Goal: Task Accomplishment & Management: Manage account settings

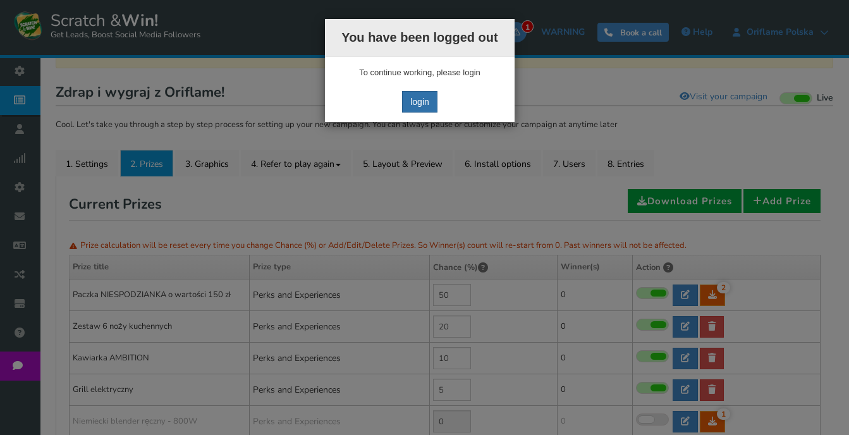
click at [418, 96] on link "login" at bounding box center [419, 101] width 35 height 21
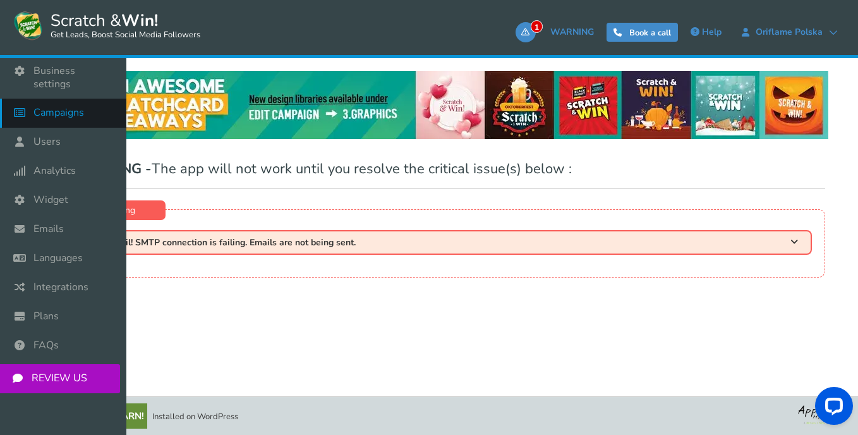
click at [32, 102] on icon at bounding box center [23, 113] width 24 height 28
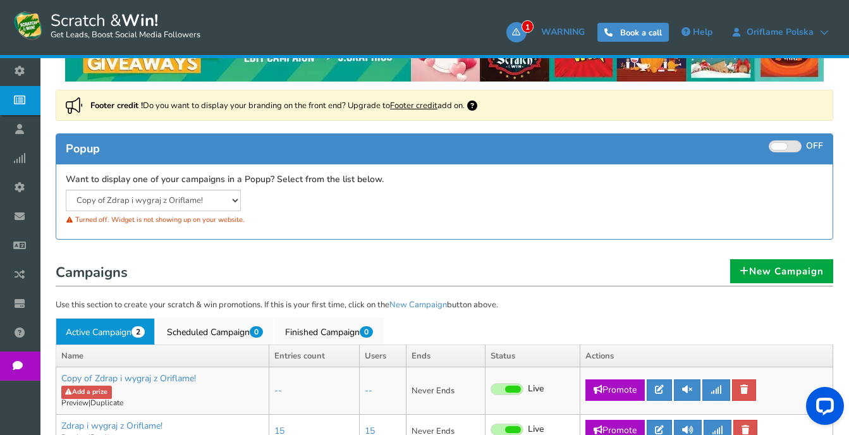
scroll to position [190, 0]
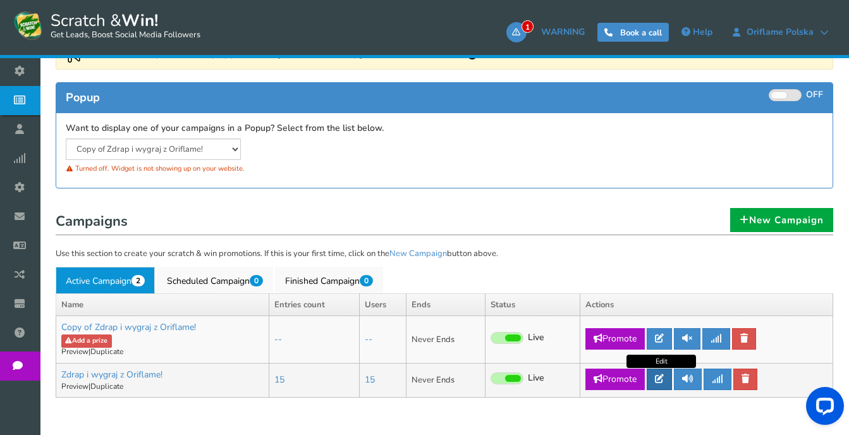
click at [659, 382] on icon at bounding box center [659, 378] width 9 height 9
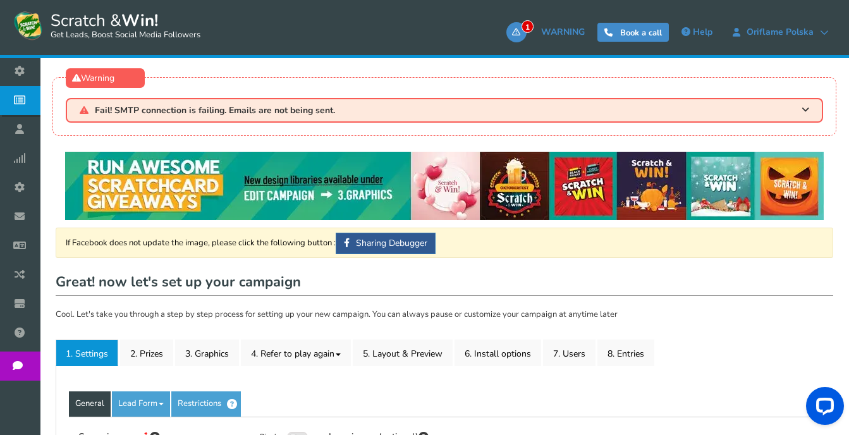
type input "Zdrap i wygraj z Oriflame!"
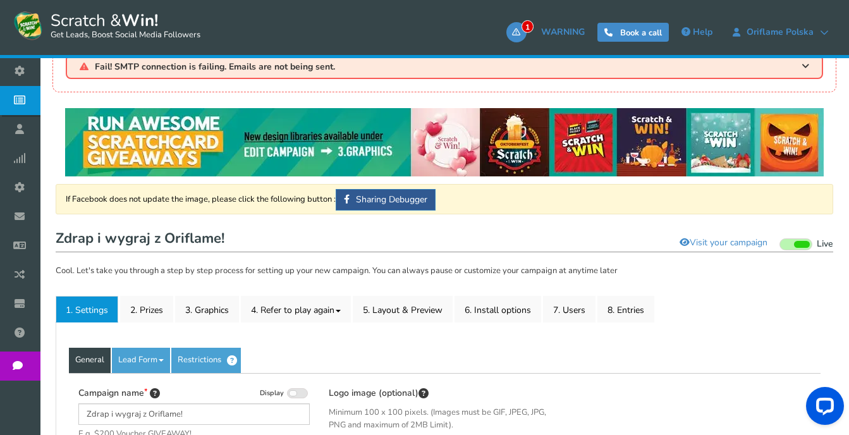
scroll to position [63, 0]
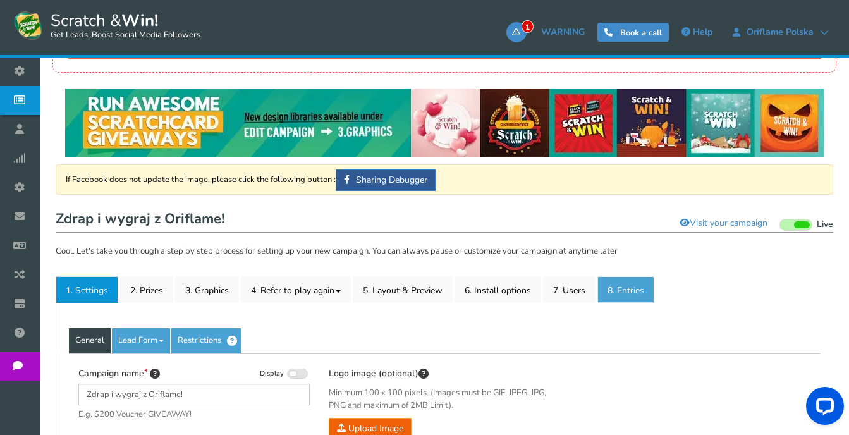
click at [641, 291] on link "8. Entries" at bounding box center [625, 289] width 57 height 27
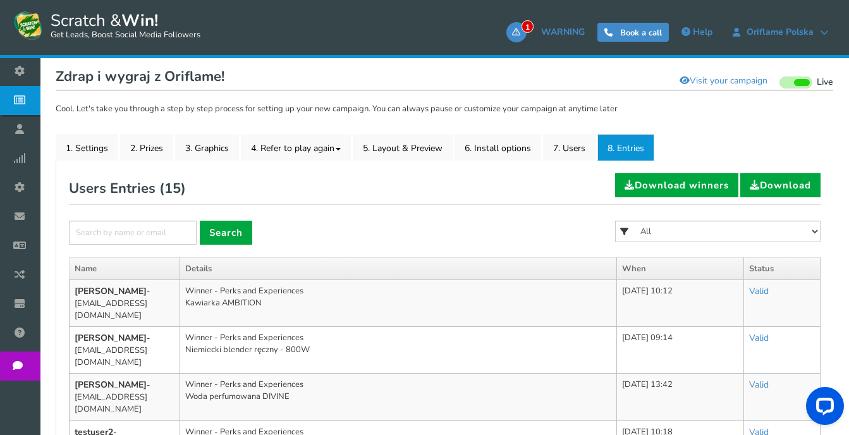
scroll to position [190, 0]
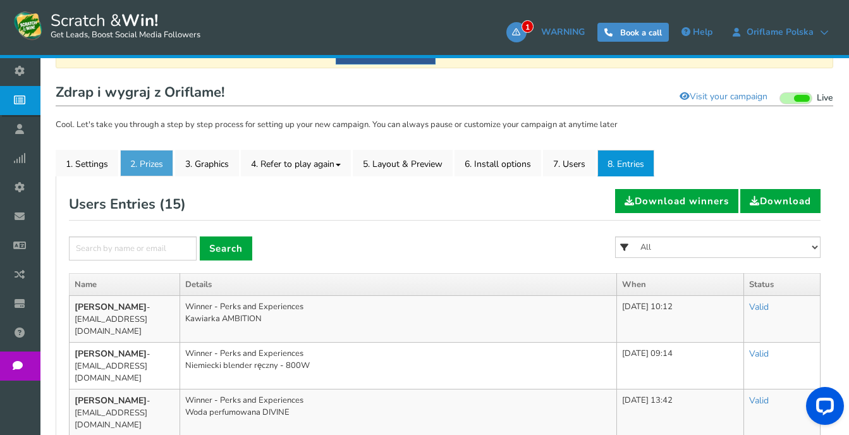
click at [147, 167] on link "2. Prizes" at bounding box center [146, 163] width 53 height 27
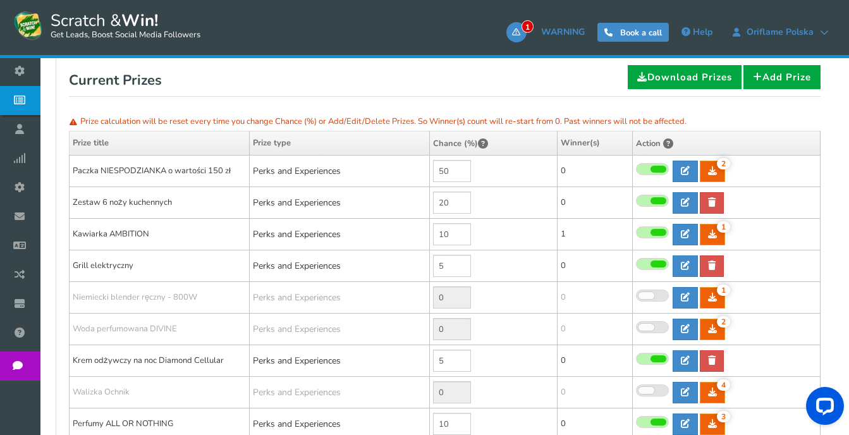
scroll to position [316, 0]
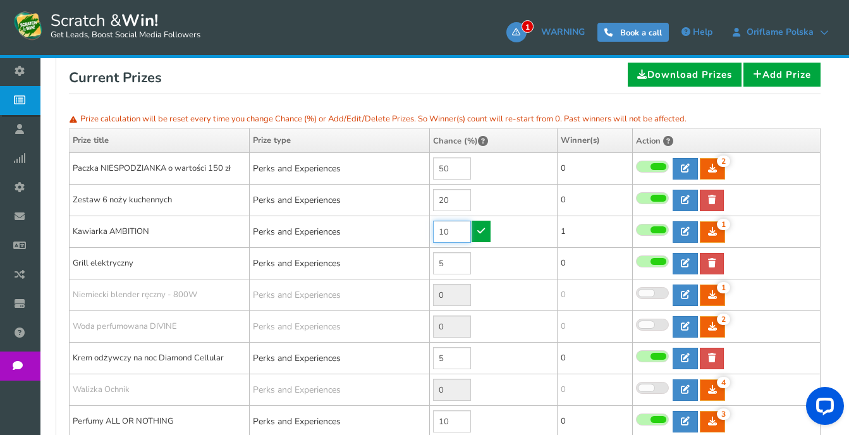
drag, startPoint x: 455, startPoint y: 231, endPoint x: 408, endPoint y: 231, distance: 47.4
click at [408, 231] on tr "Kawiarka AMBITION Perks and Experiences 10 1 1 1 Reward Time 1" at bounding box center [445, 232] width 751 height 32
type input "5"
click at [476, 233] on link at bounding box center [480, 231] width 19 height 21
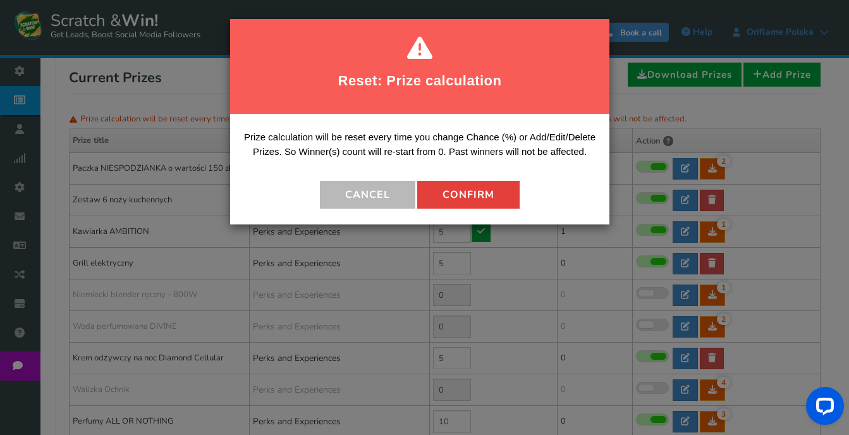
click at [462, 186] on button "Confirm" at bounding box center [468, 195] width 102 height 28
type input "5"
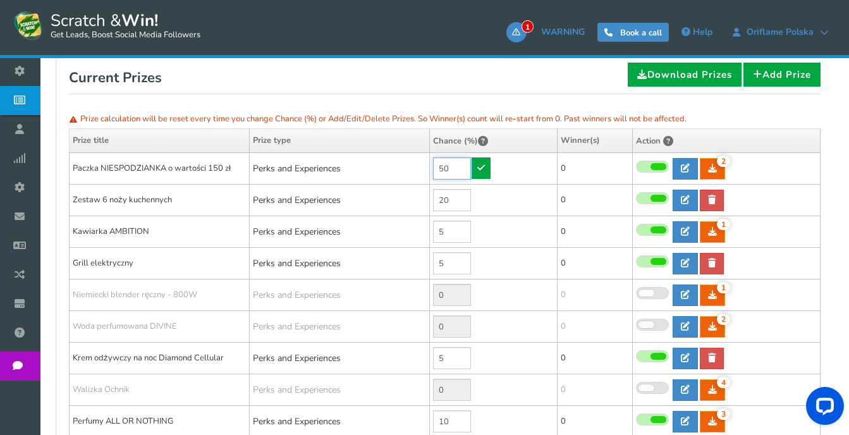
drag, startPoint x: 456, startPoint y: 169, endPoint x: 422, endPoint y: 163, distance: 35.3
click at [422, 163] on tr "Paczka NIESPODZIANKA o wartości 150 zł Perks and Experiences 50 2 2 0 Reward Ti…" at bounding box center [445, 169] width 751 height 32
type input "55"
click at [480, 164] on icon at bounding box center [481, 167] width 8 height 9
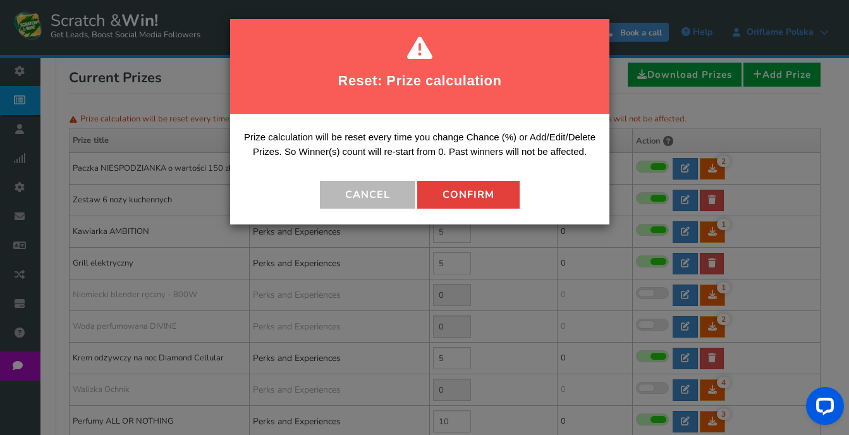
click at [476, 193] on button "Confirm" at bounding box center [468, 195] width 102 height 28
type input "0"
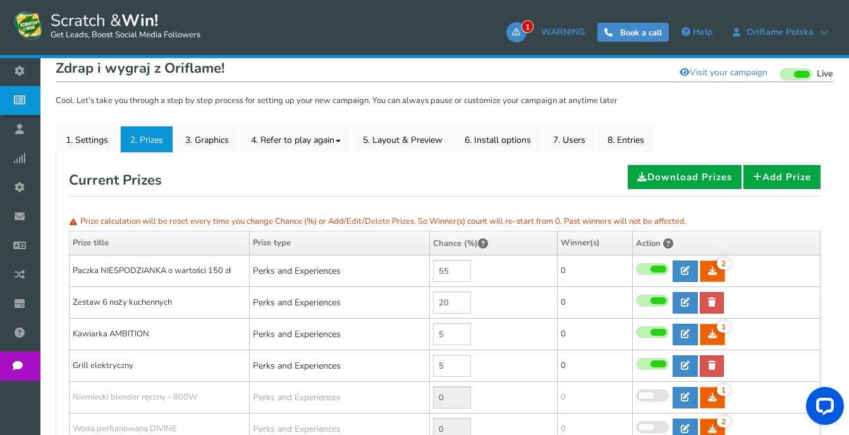
scroll to position [126, 0]
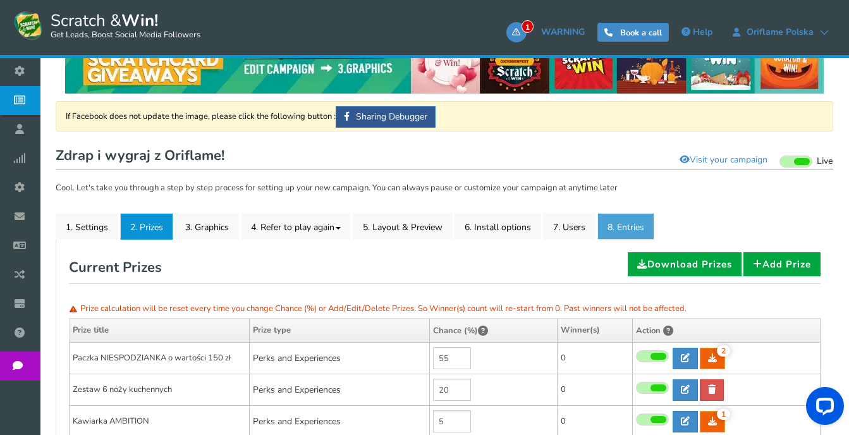
click at [620, 232] on link "8. Entries" at bounding box center [625, 226] width 57 height 27
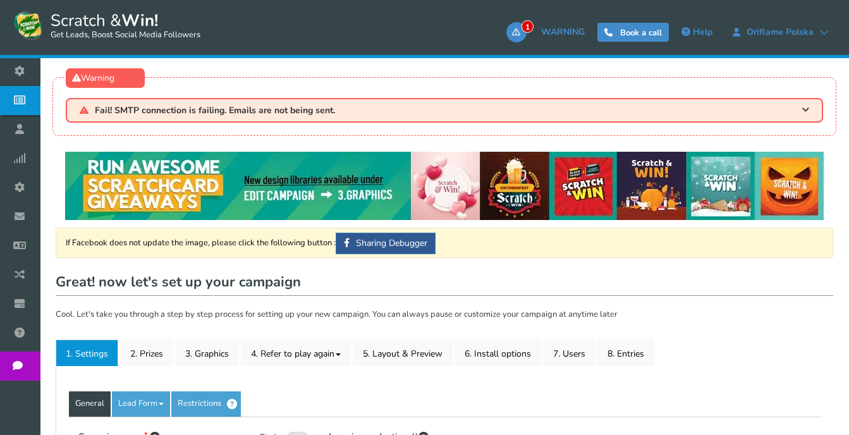
type input "Zdrap i wygraj z Oriflame!"
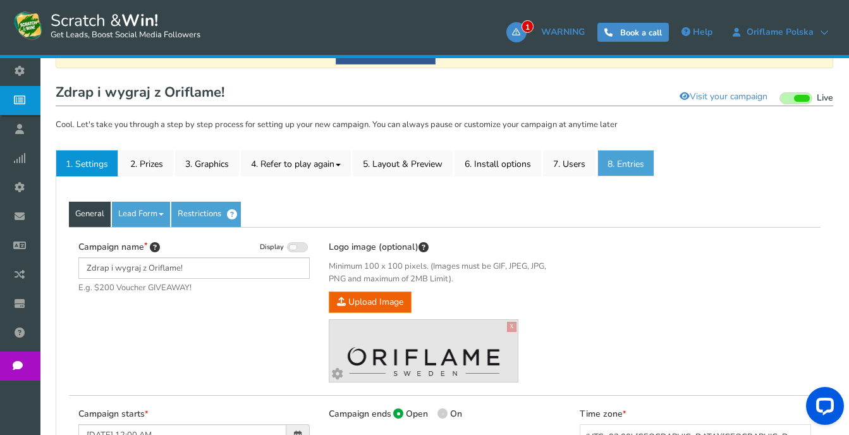
click at [632, 157] on link "8. Entries" at bounding box center [625, 163] width 57 height 27
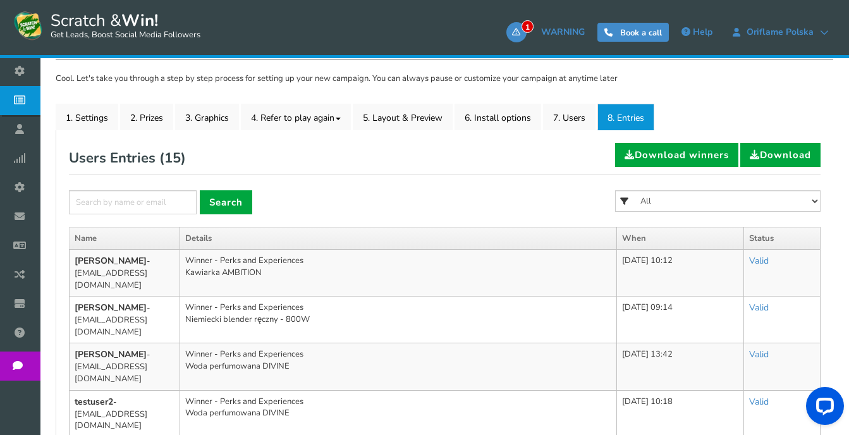
scroll to position [253, 0]
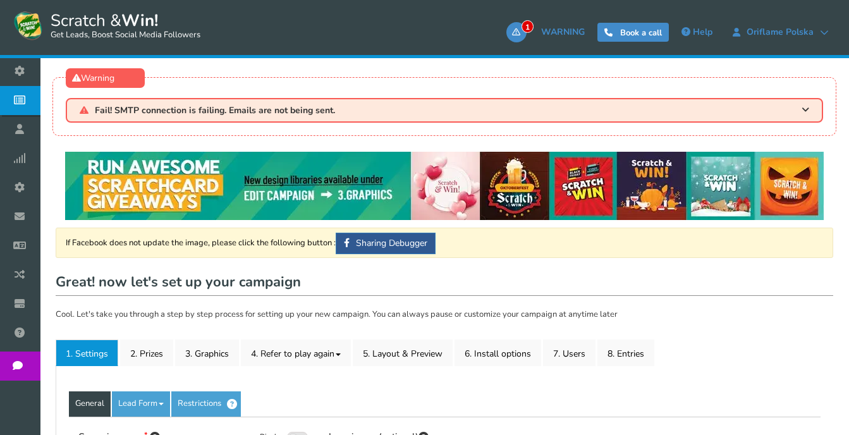
type input "Zdrap i wygraj z Oriflame!"
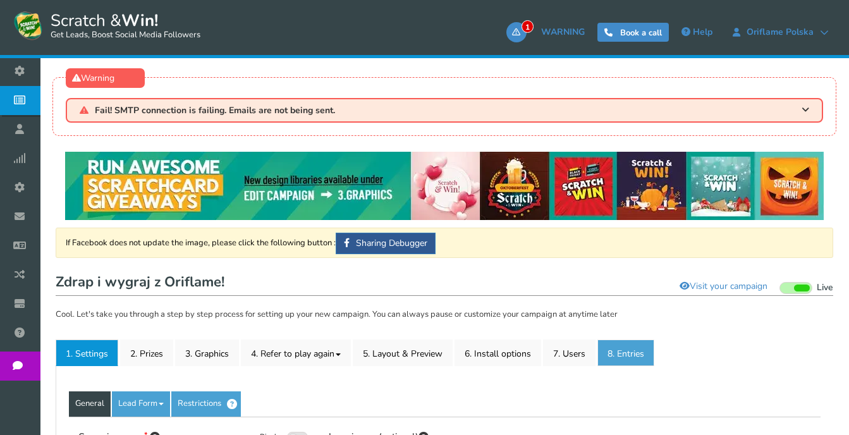
click at [631, 356] on link "8. Entries" at bounding box center [625, 352] width 57 height 27
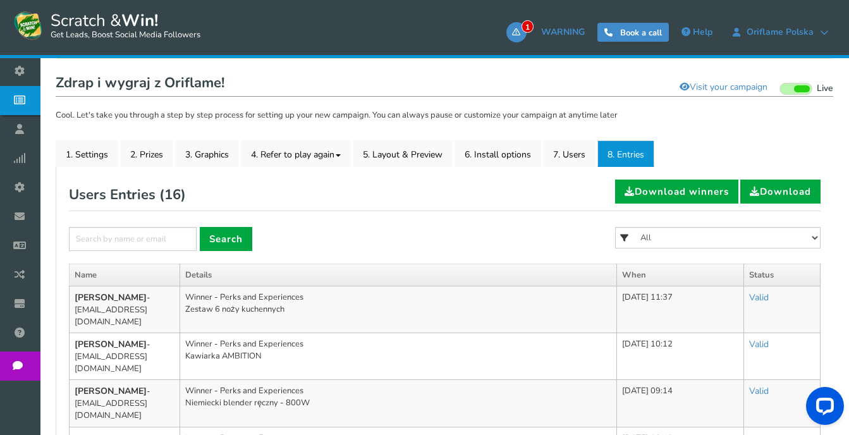
scroll to position [253, 0]
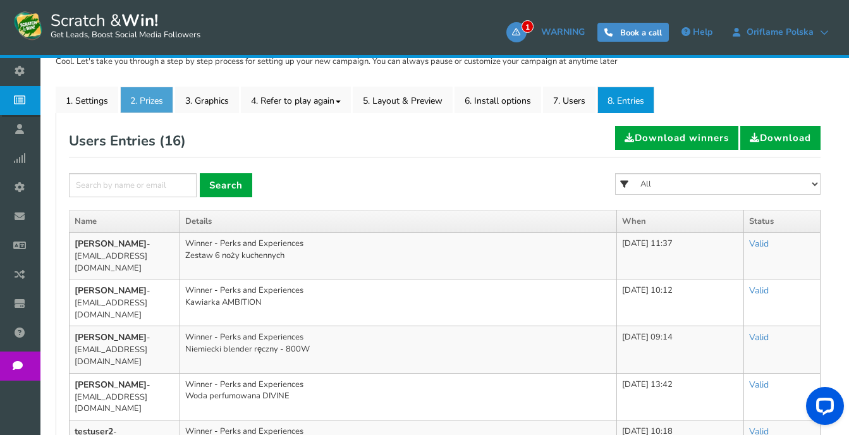
click at [150, 100] on link "2. Prizes" at bounding box center [146, 100] width 53 height 27
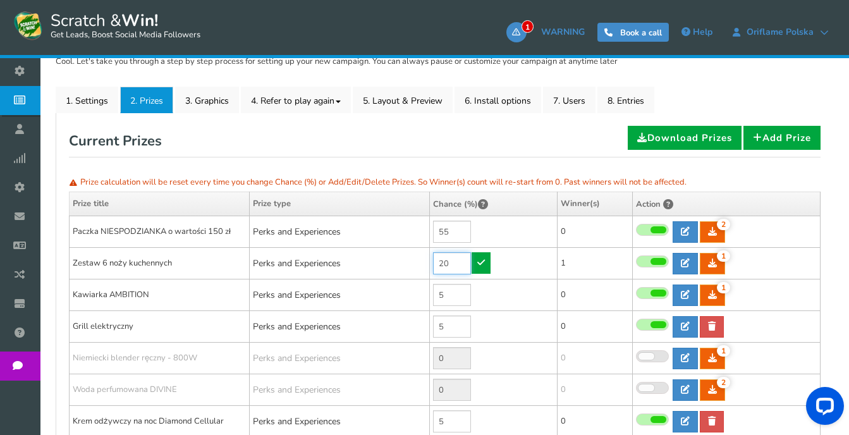
drag, startPoint x: 454, startPoint y: 259, endPoint x: 432, endPoint y: 257, distance: 22.3
click at [432, 257] on td "20" at bounding box center [494, 264] width 128 height 32
type input "15"
click at [483, 262] on icon at bounding box center [481, 262] width 8 height 9
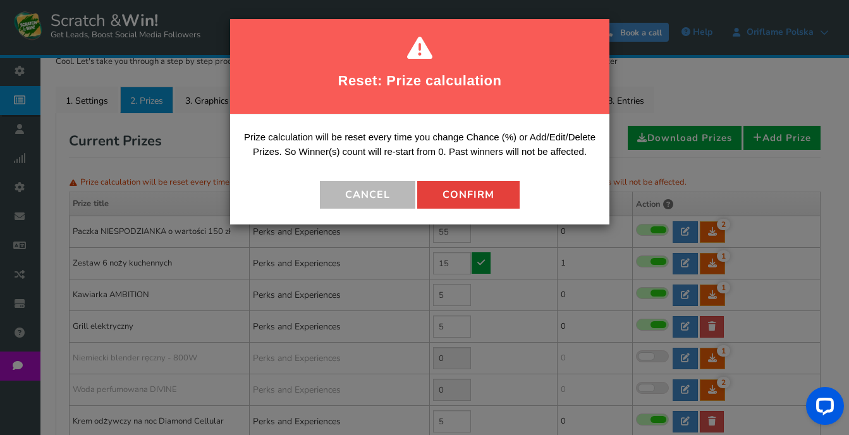
click at [452, 187] on button "Confirm" at bounding box center [468, 195] width 102 height 28
type input "5"
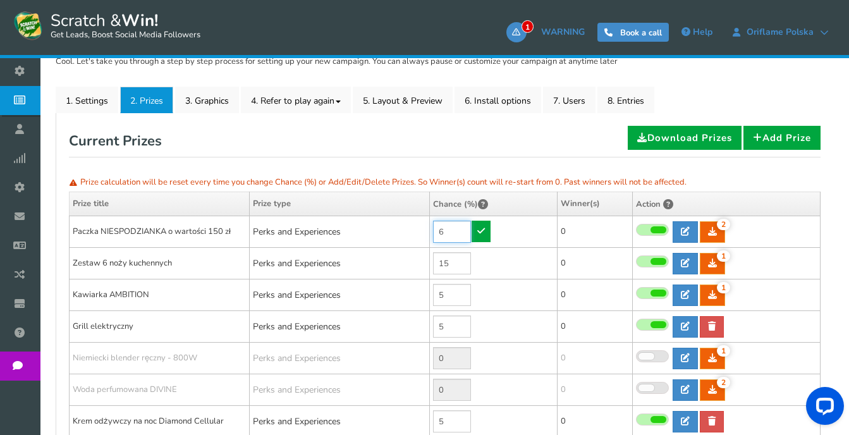
drag, startPoint x: 454, startPoint y: 232, endPoint x: 435, endPoint y: 226, distance: 19.2
click at [435, 226] on input "6" at bounding box center [452, 232] width 38 height 22
type input "6"
type input "60"
click at [478, 232] on icon at bounding box center [481, 230] width 8 height 9
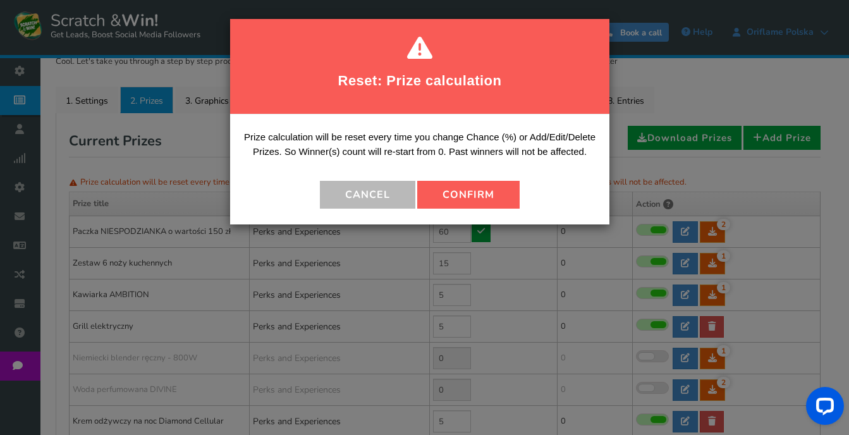
click at [473, 203] on button "Confirm" at bounding box center [468, 195] width 102 height 28
type input "0"
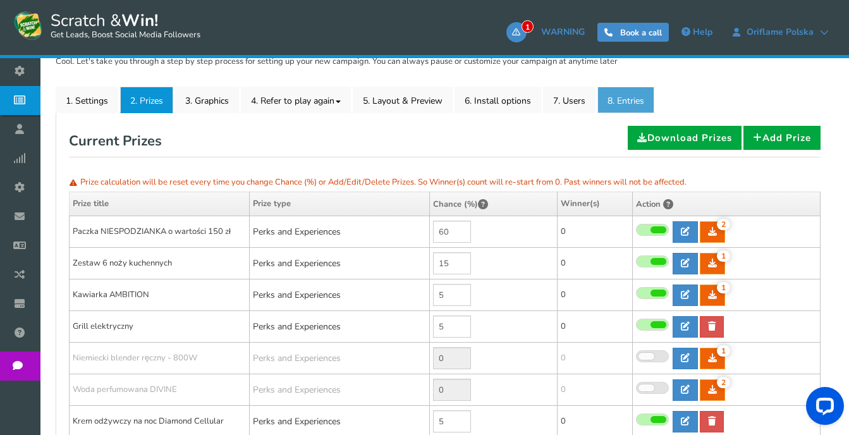
click at [610, 96] on link "8. Entries" at bounding box center [625, 100] width 57 height 27
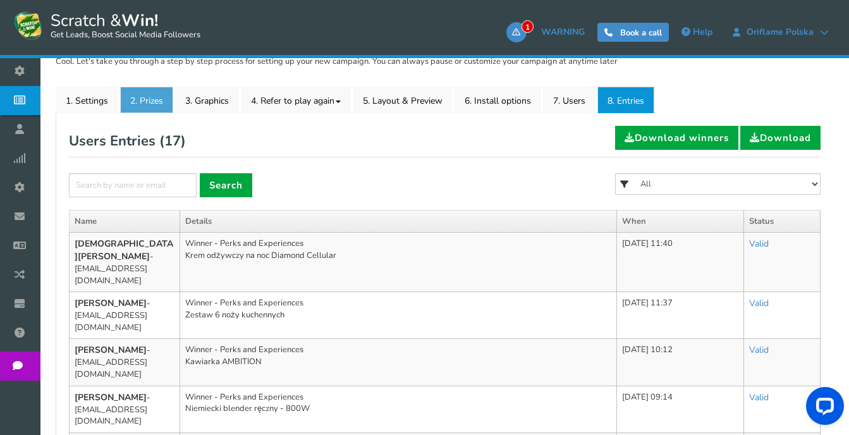
click at [142, 103] on link "2. Prizes" at bounding box center [146, 100] width 53 height 27
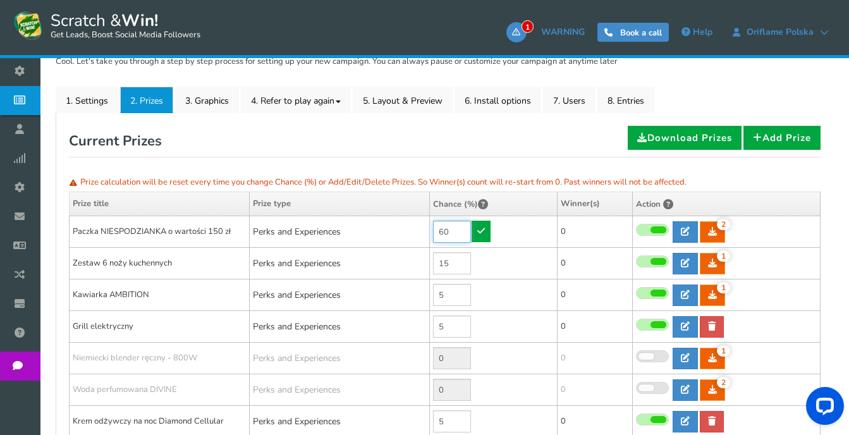
drag, startPoint x: 458, startPoint y: 235, endPoint x: 434, endPoint y: 225, distance: 26.1
click at [434, 225] on input "60" at bounding box center [452, 232] width 38 height 22
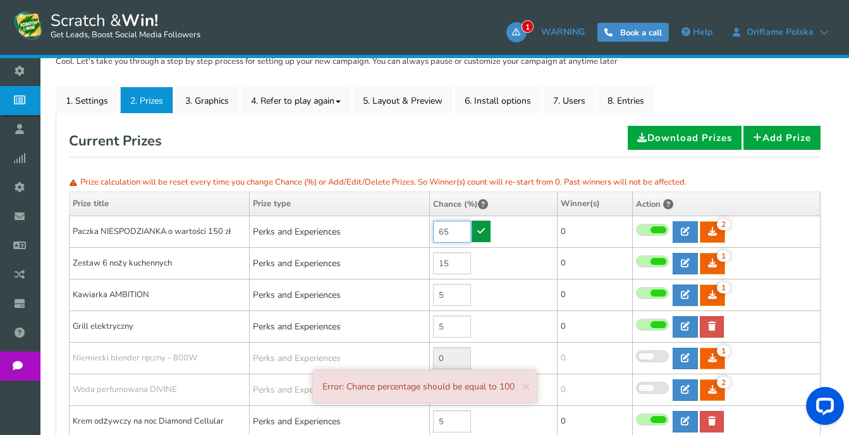
type input "65"
click at [480, 234] on icon at bounding box center [481, 230] width 8 height 9
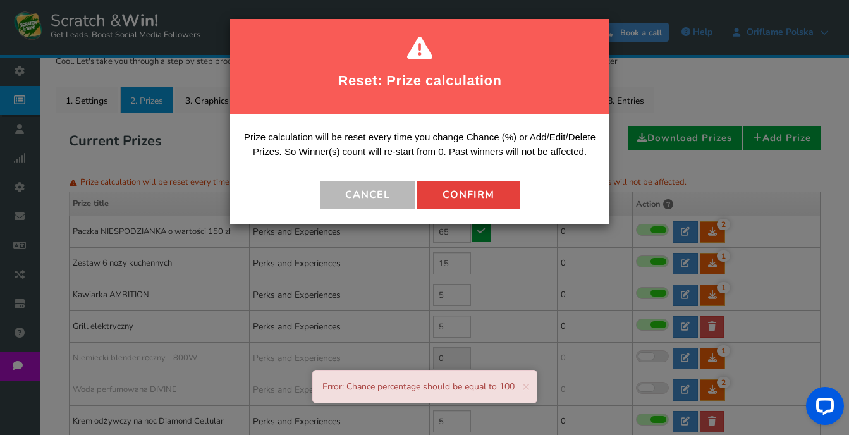
click at [462, 192] on button "Confirm" at bounding box center [468, 195] width 102 height 28
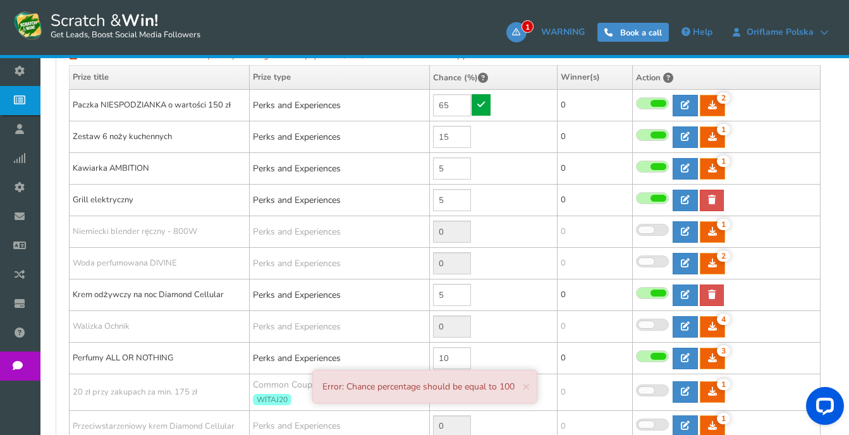
scroll to position [442, 0]
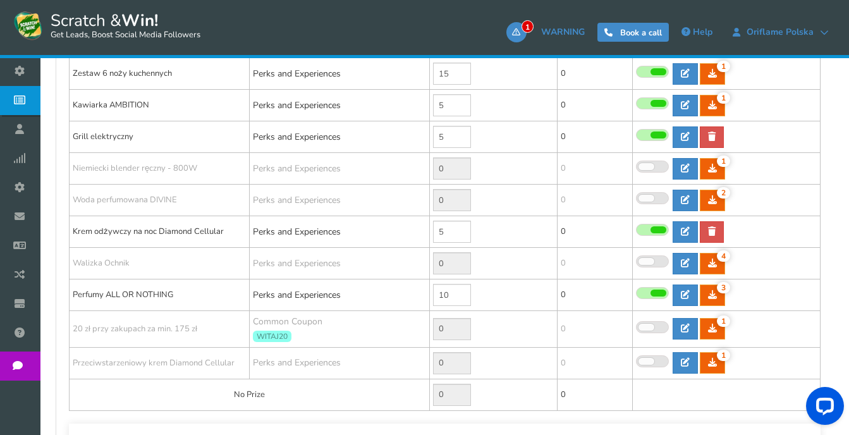
click at [648, 231] on span at bounding box center [652, 230] width 33 height 12
click at [636, 231] on input "checkbox" at bounding box center [636, 230] width 0 height 8
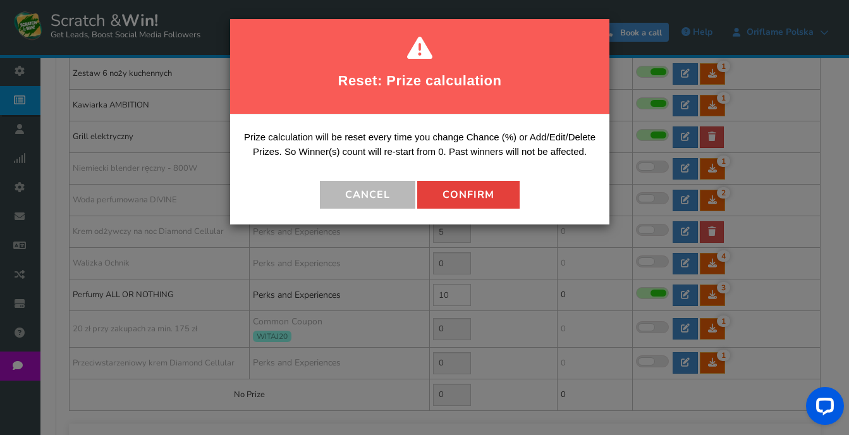
click at [461, 197] on button "Confirm" at bounding box center [468, 195] width 102 height 28
type input "0"
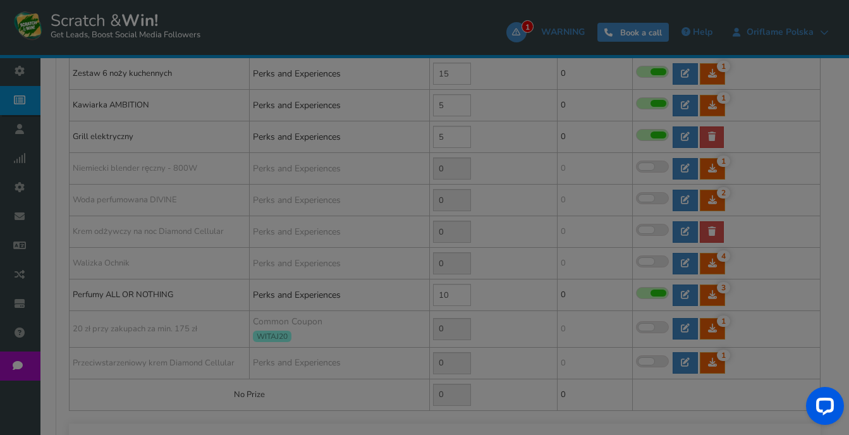
type input "5"
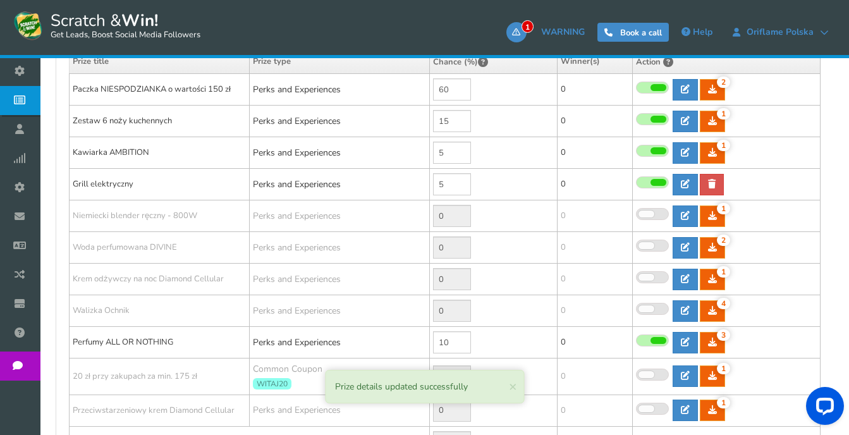
scroll to position [316, 0]
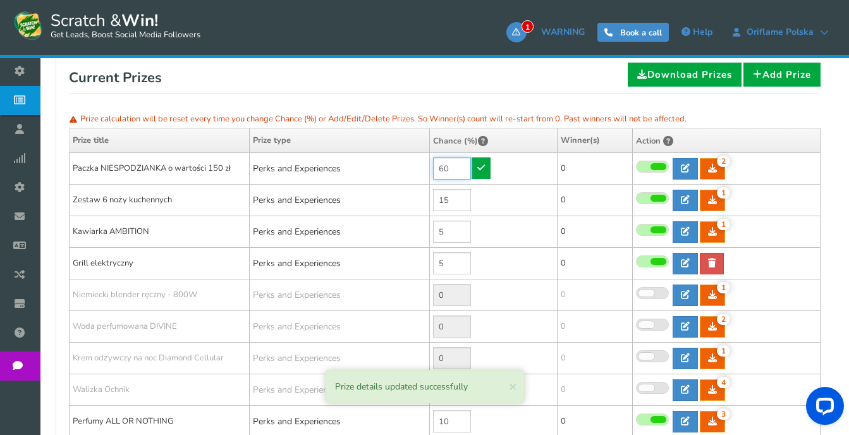
click at [464, 172] on input "60" at bounding box center [452, 168] width 38 height 22
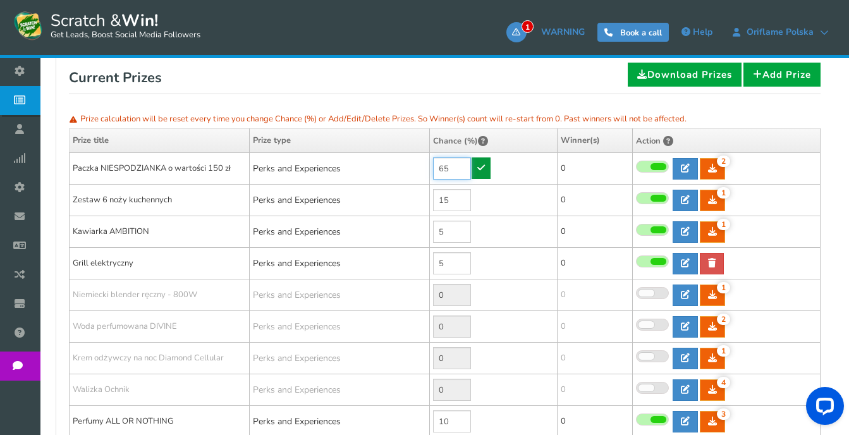
type input "65"
click at [483, 171] on icon at bounding box center [481, 167] width 8 height 9
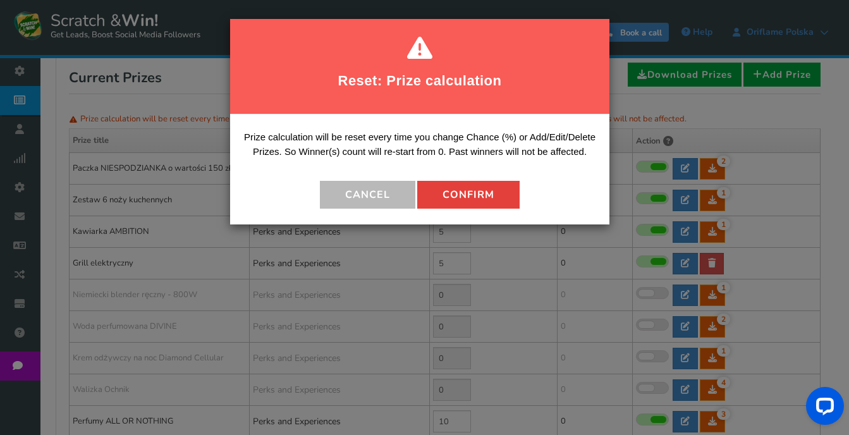
click at [483, 200] on button "Confirm" at bounding box center [468, 195] width 102 height 28
type input "0"
